Goal: Task Accomplishment & Management: Manage account settings

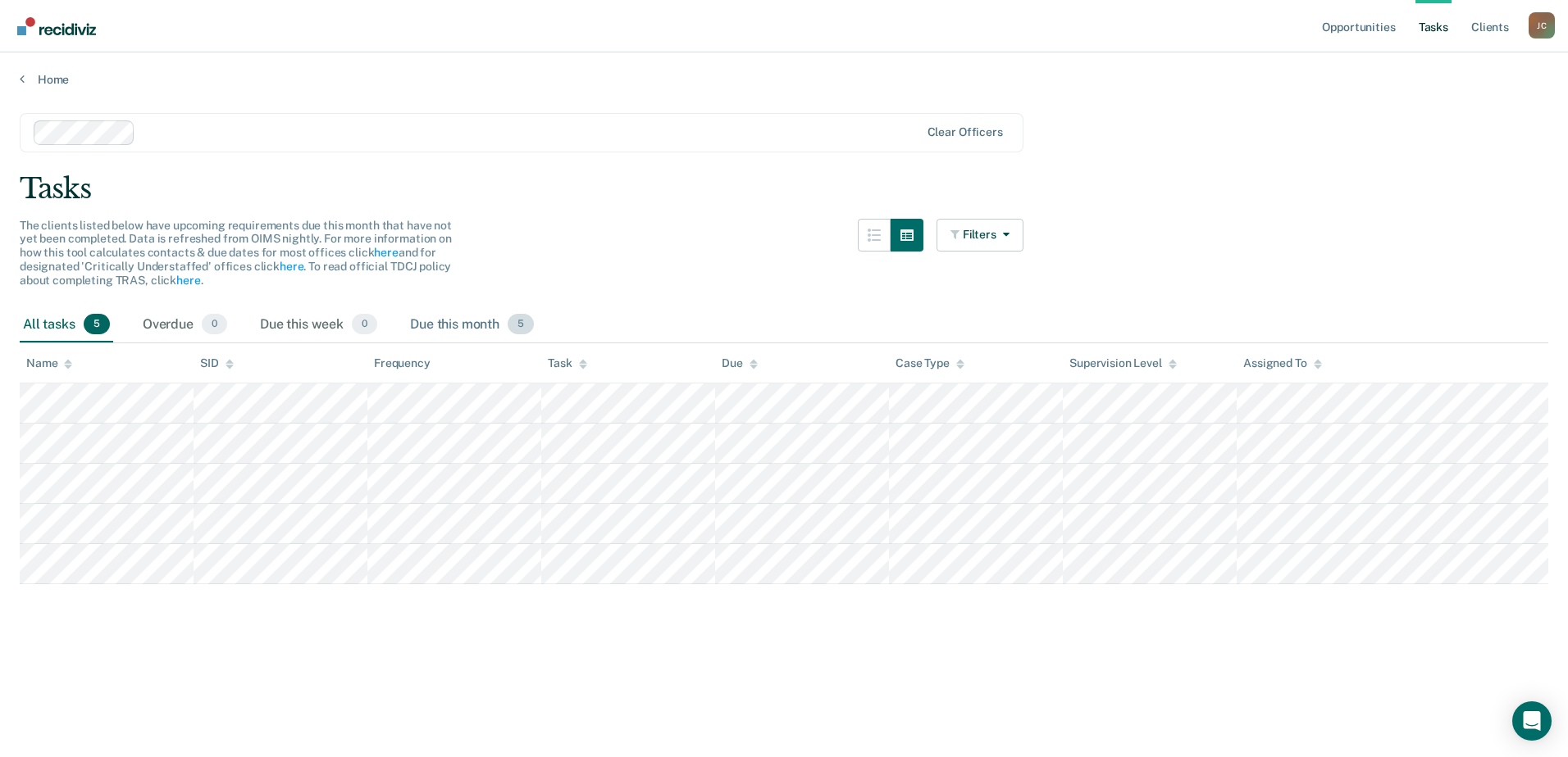
click at [442, 321] on div "Due this month 5" at bounding box center [472, 325] width 131 height 36
